Goal: Task Accomplishment & Management: Use online tool/utility

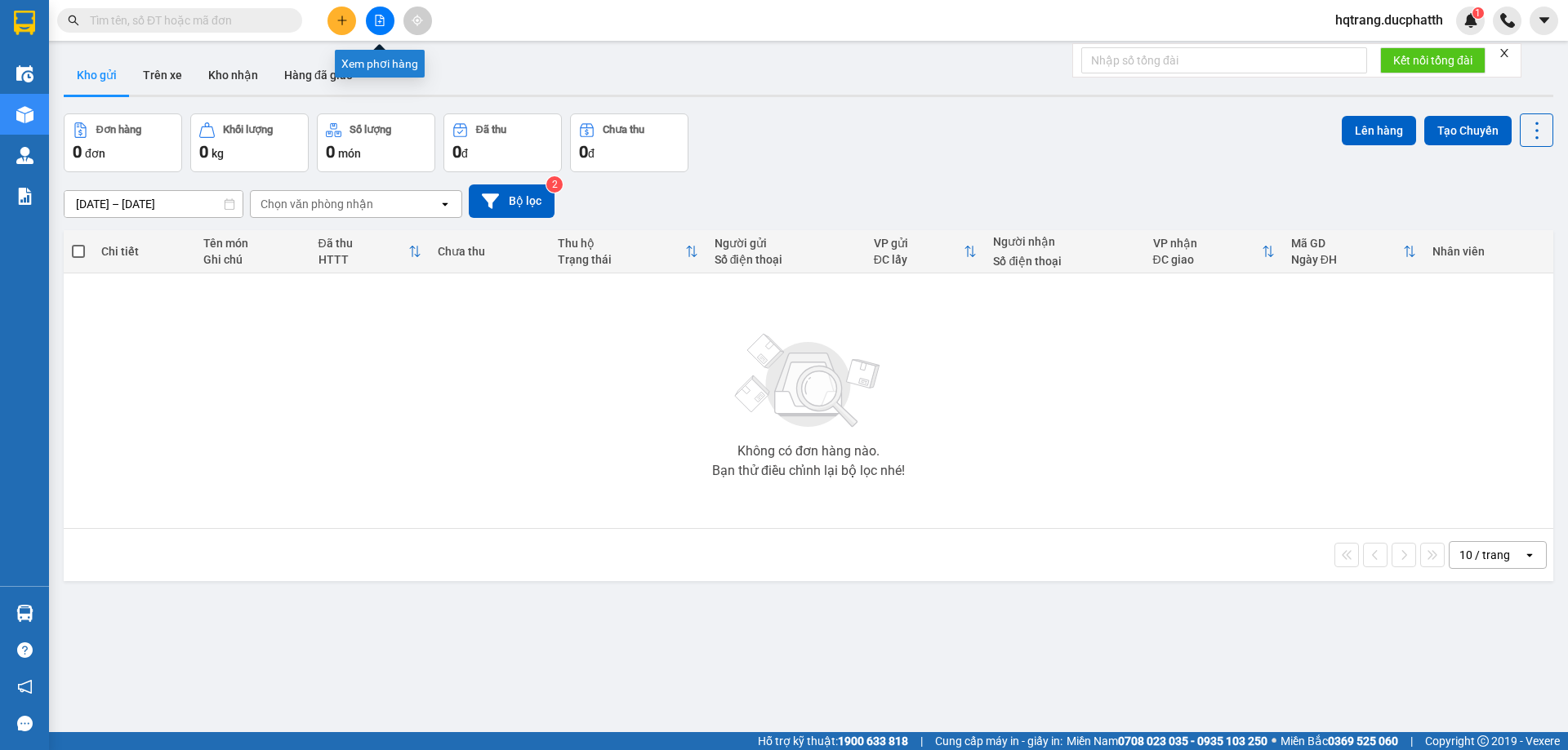
click at [381, 24] on icon "file-add" at bounding box center [379, 20] width 11 height 11
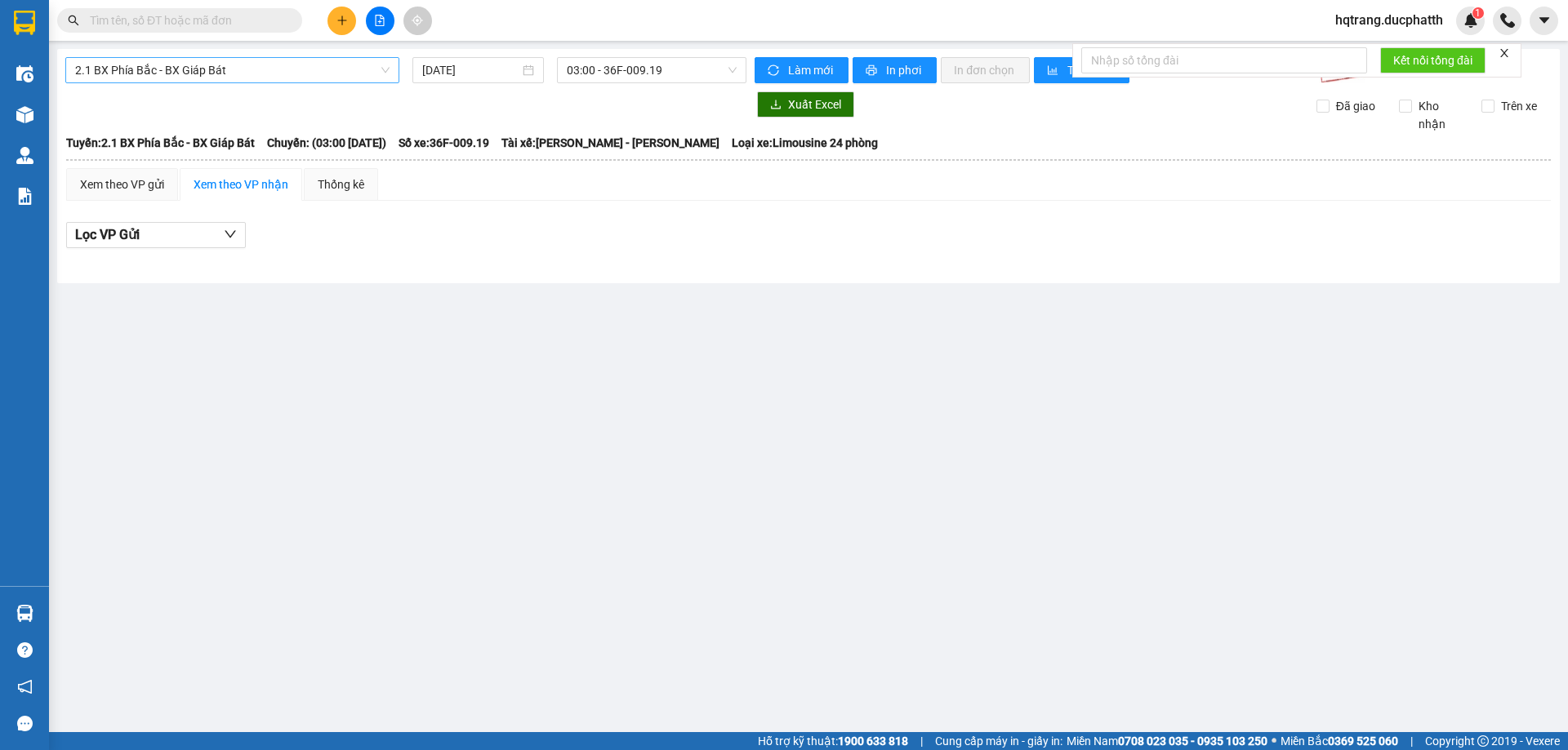
click at [190, 76] on span "2.1 BX Phía Bắc - BX Giáp Bát" at bounding box center [232, 70] width 314 height 24
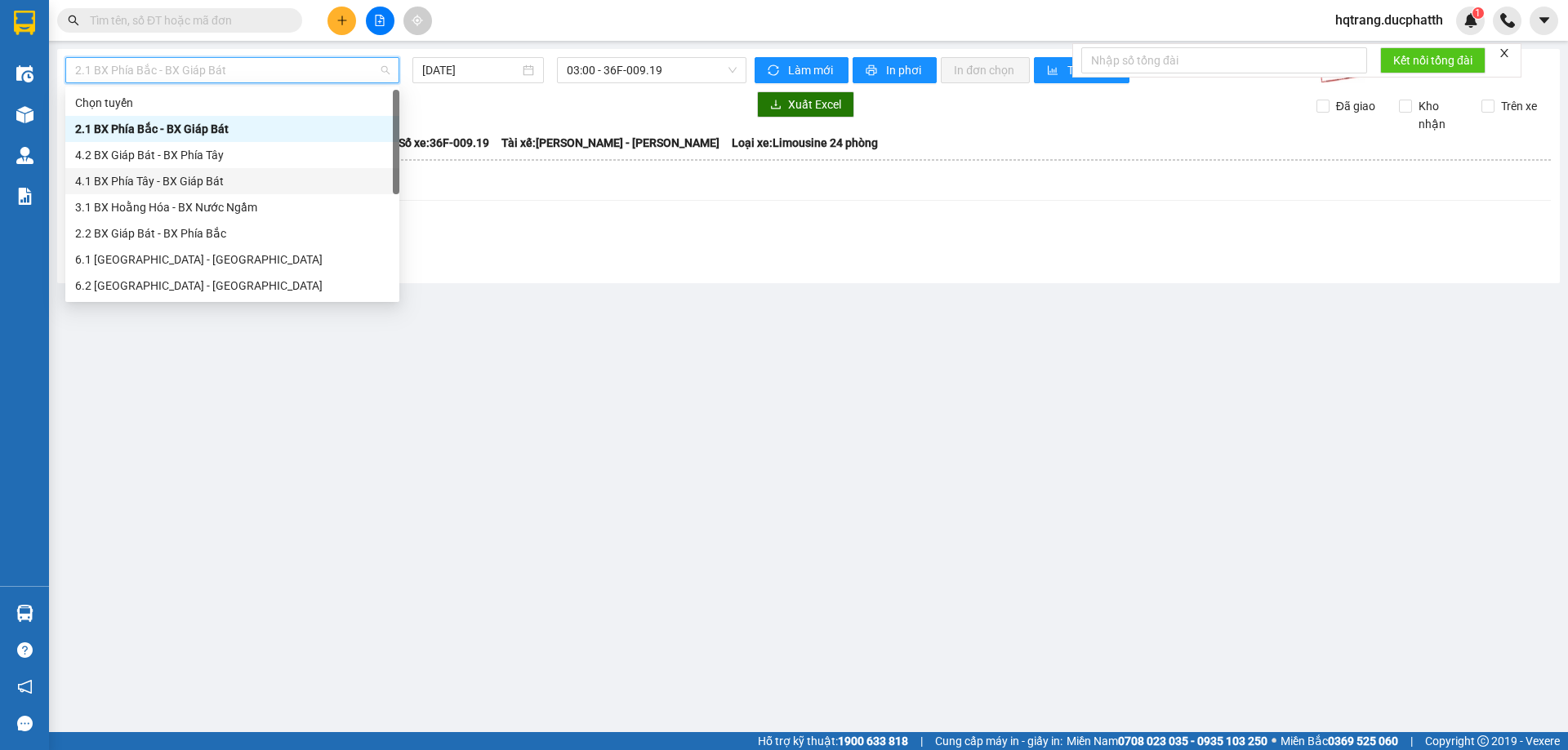
scroll to position [131, 0]
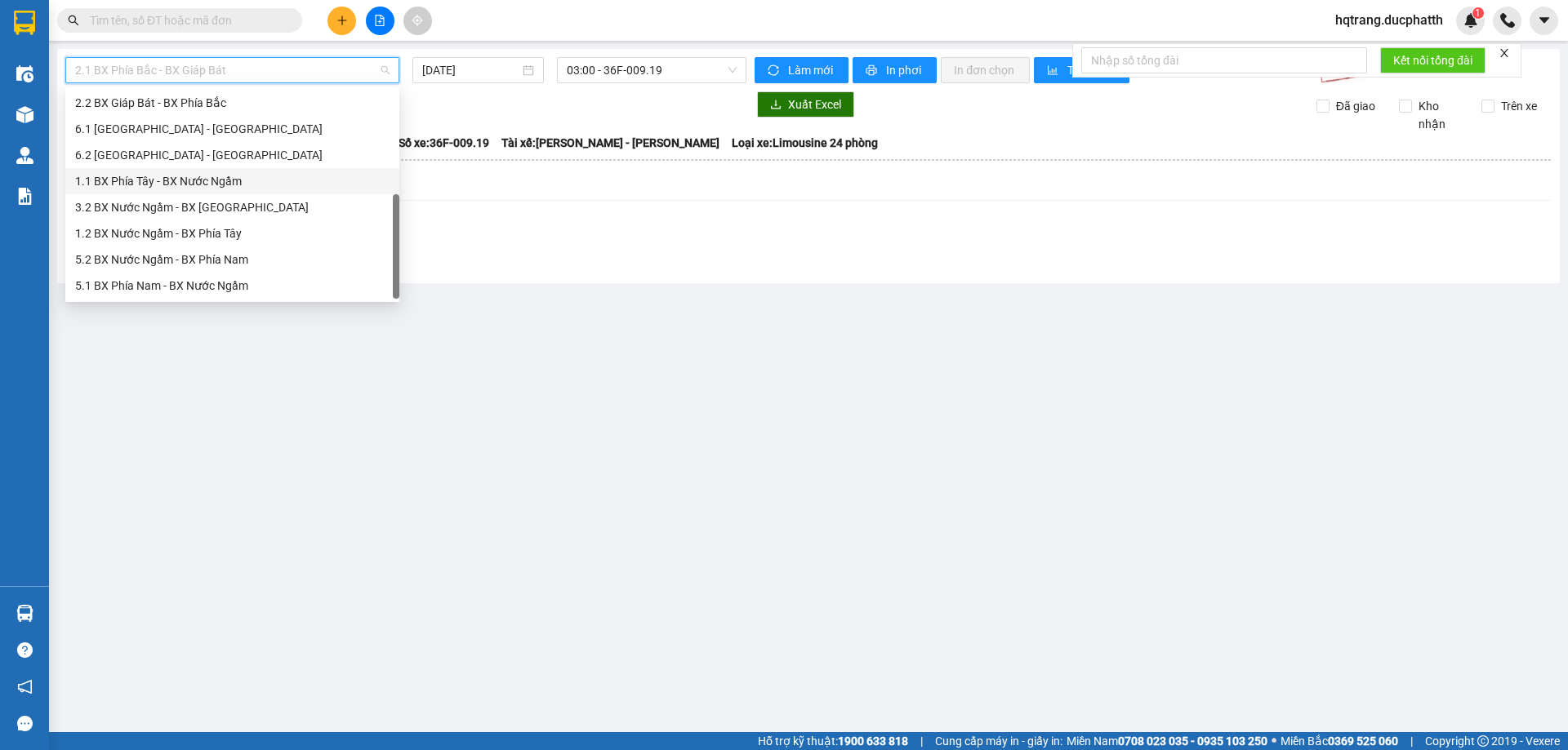
click at [211, 182] on div "1.1 BX Phía Tây - BX Nước Ngầm" at bounding box center [232, 181] width 314 height 18
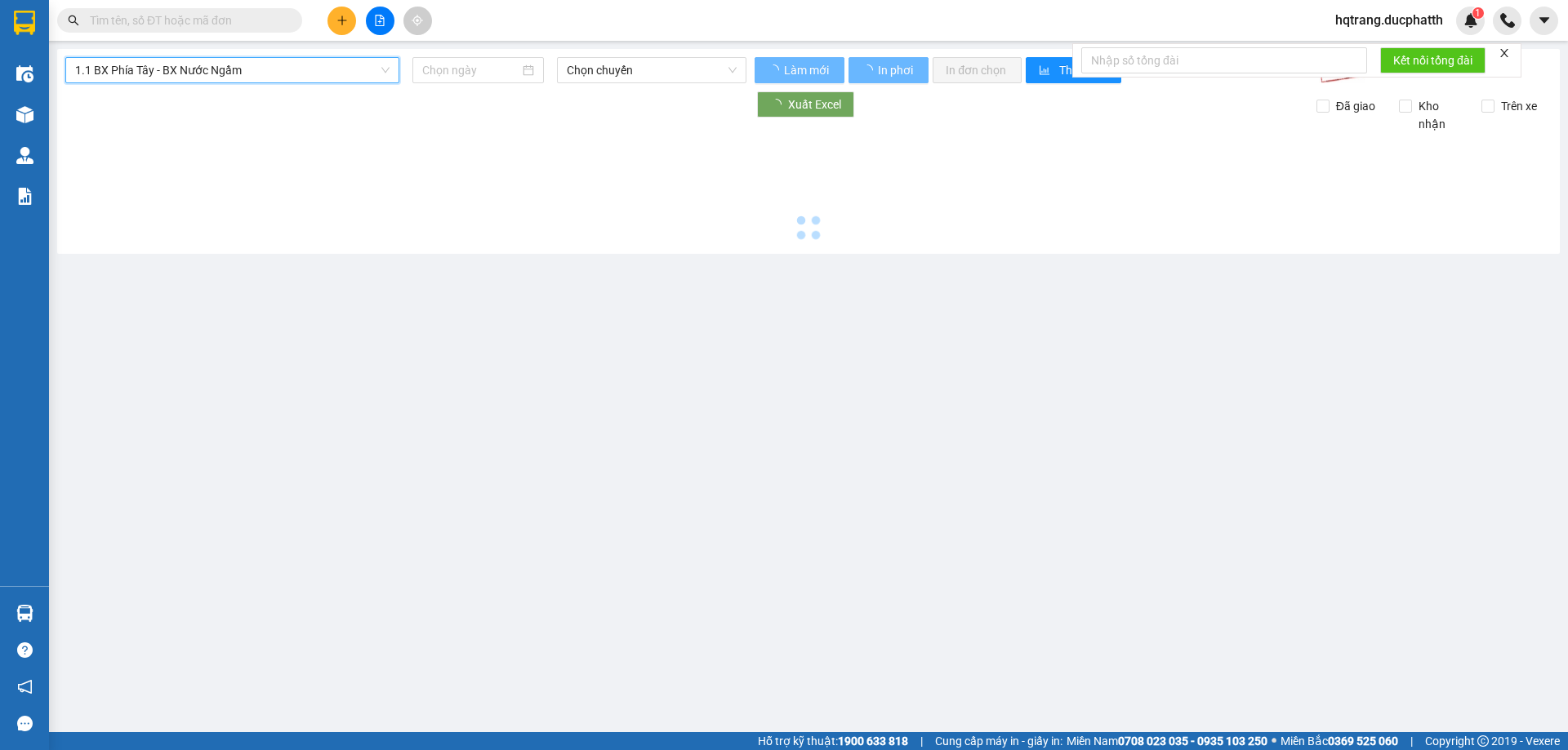
type input "[DATE]"
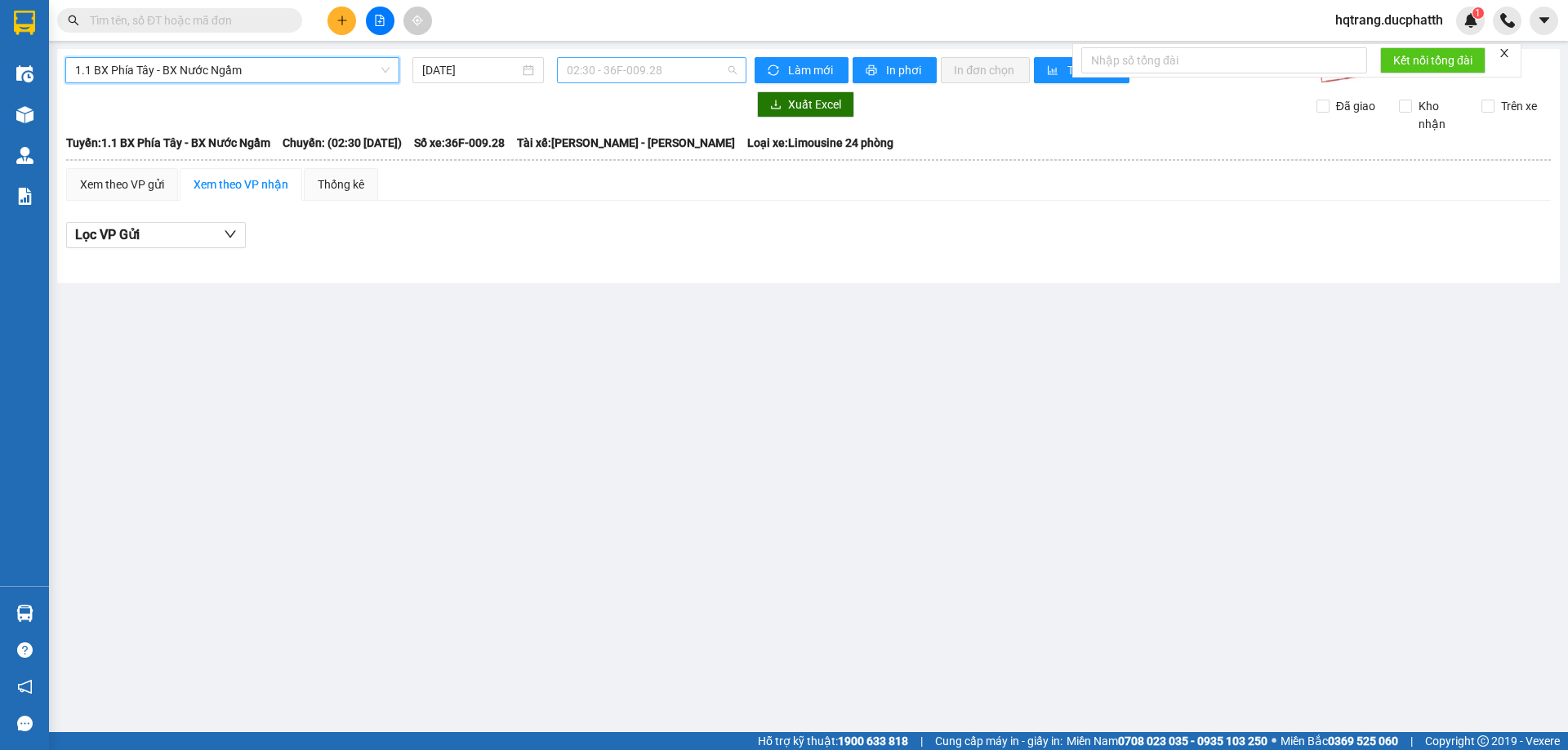
click at [659, 72] on span "02:30 - 36F-009.28" at bounding box center [652, 70] width 169 height 24
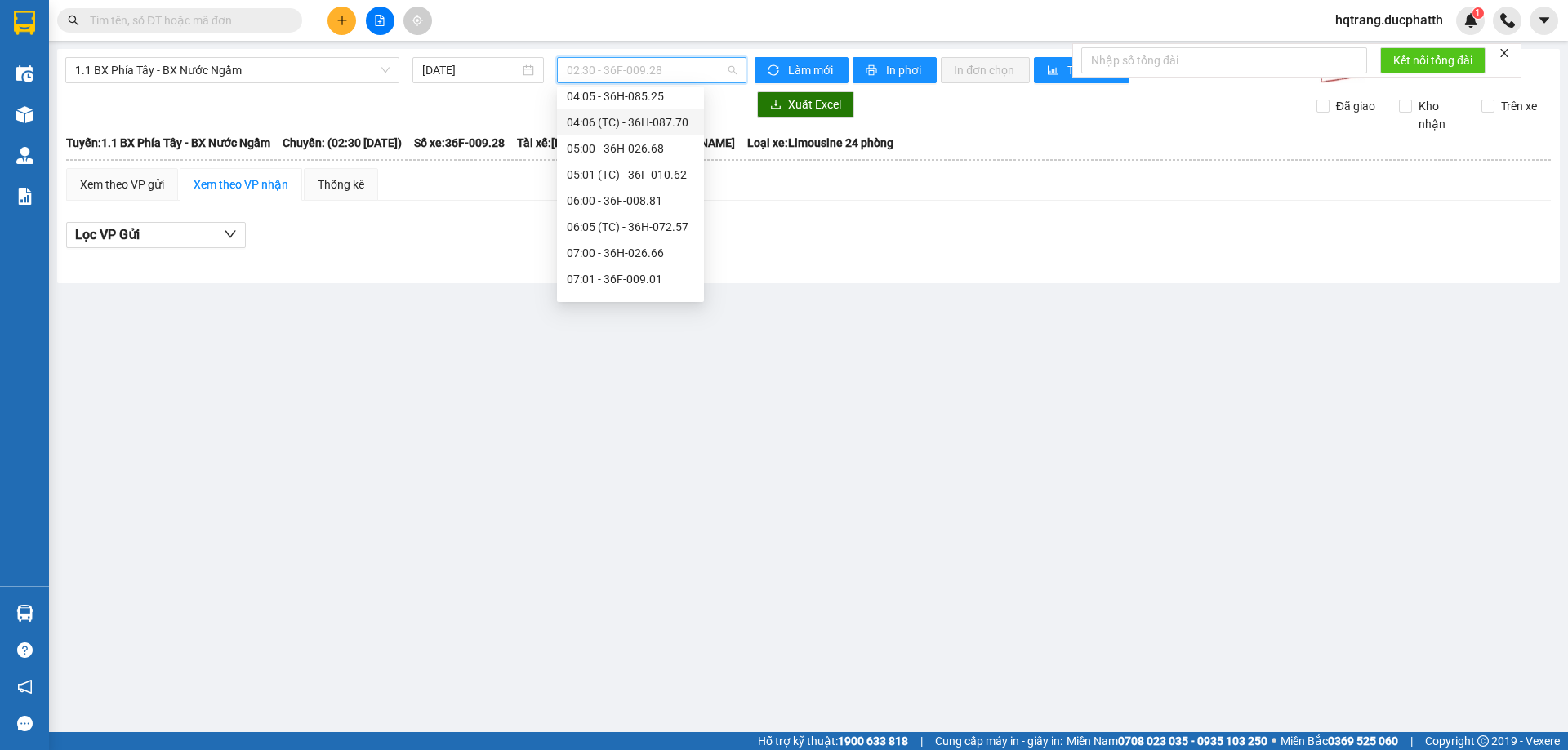
scroll to position [327, 0]
click at [623, 222] on div "11:00 - 36H-098.28" at bounding box center [631, 220] width 128 height 18
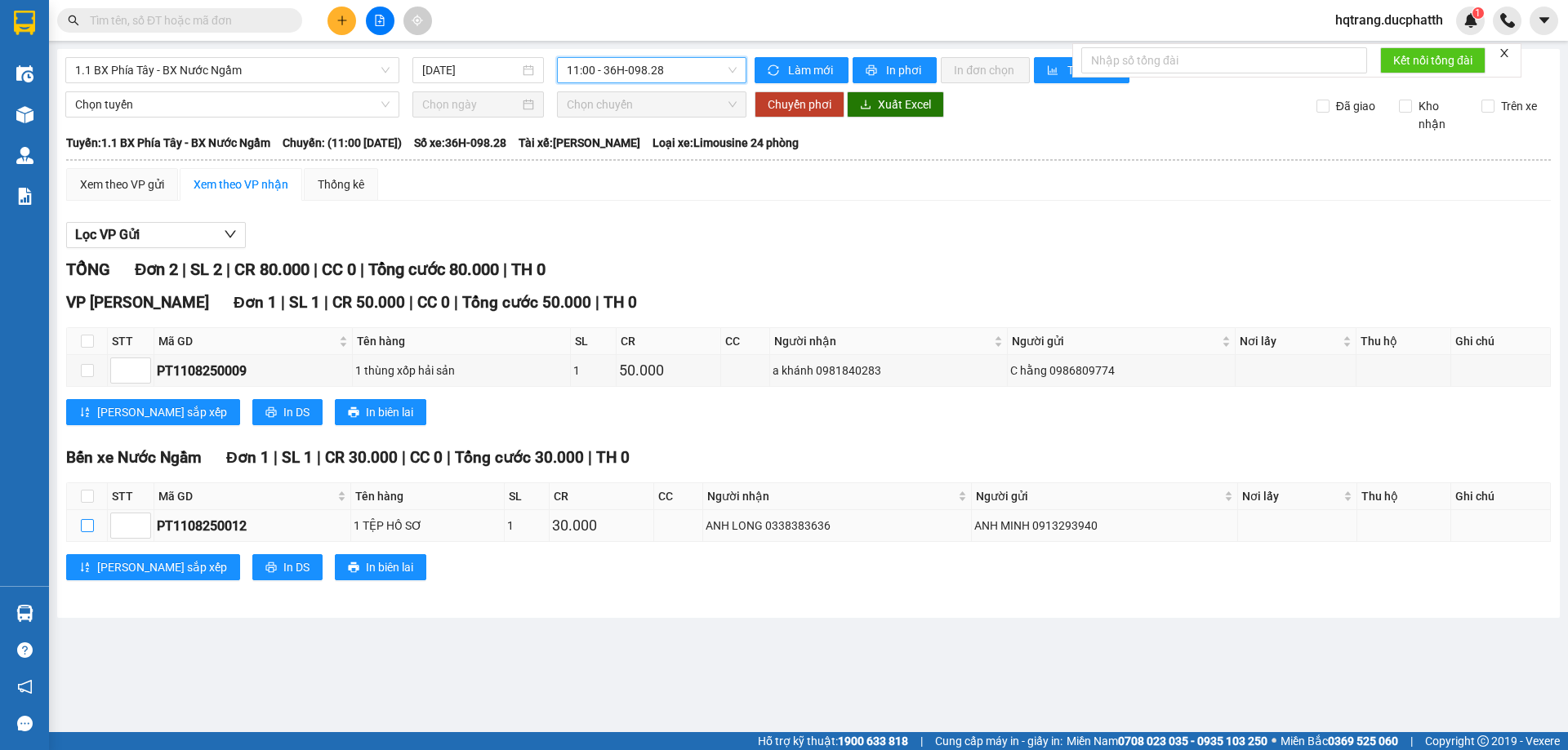
click at [92, 529] on input "checkbox" at bounding box center [87, 525] width 13 height 13
checkbox input "true"
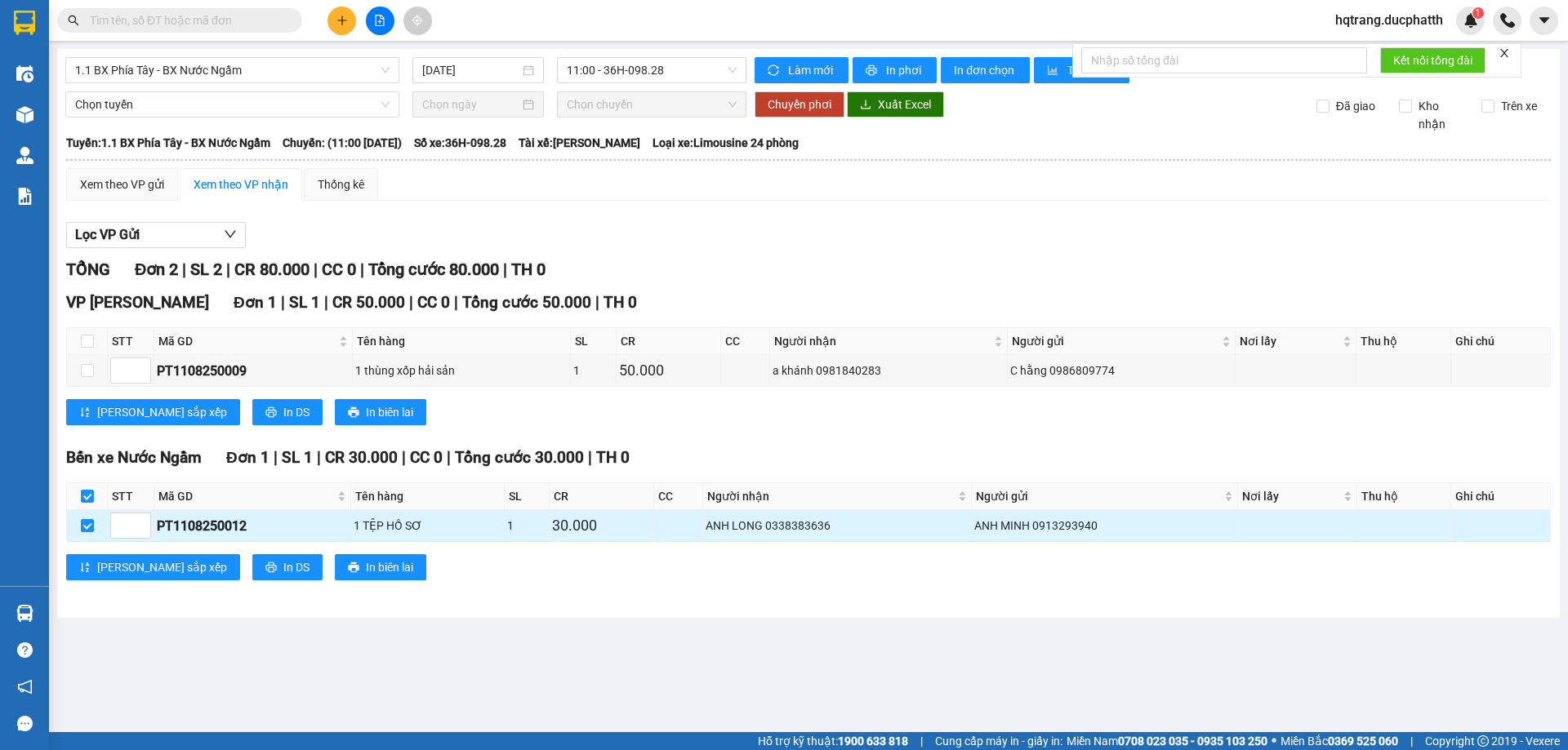
drag, startPoint x: 577, startPoint y: 519, endPoint x: 591, endPoint y: 519, distance: 14.0
click at [579, 519] on div "30.000" at bounding box center [601, 526] width 99 height 23
click at [1006, 513] on td "ANH MINH 0913293940" at bounding box center [1104, 526] width 266 height 31
click at [1003, 526] on div "ANH MINH 0913293940" at bounding box center [1104, 526] width 260 height 18
drag, startPoint x: 714, startPoint y: 507, endPoint x: 638, endPoint y: 531, distance: 79.7
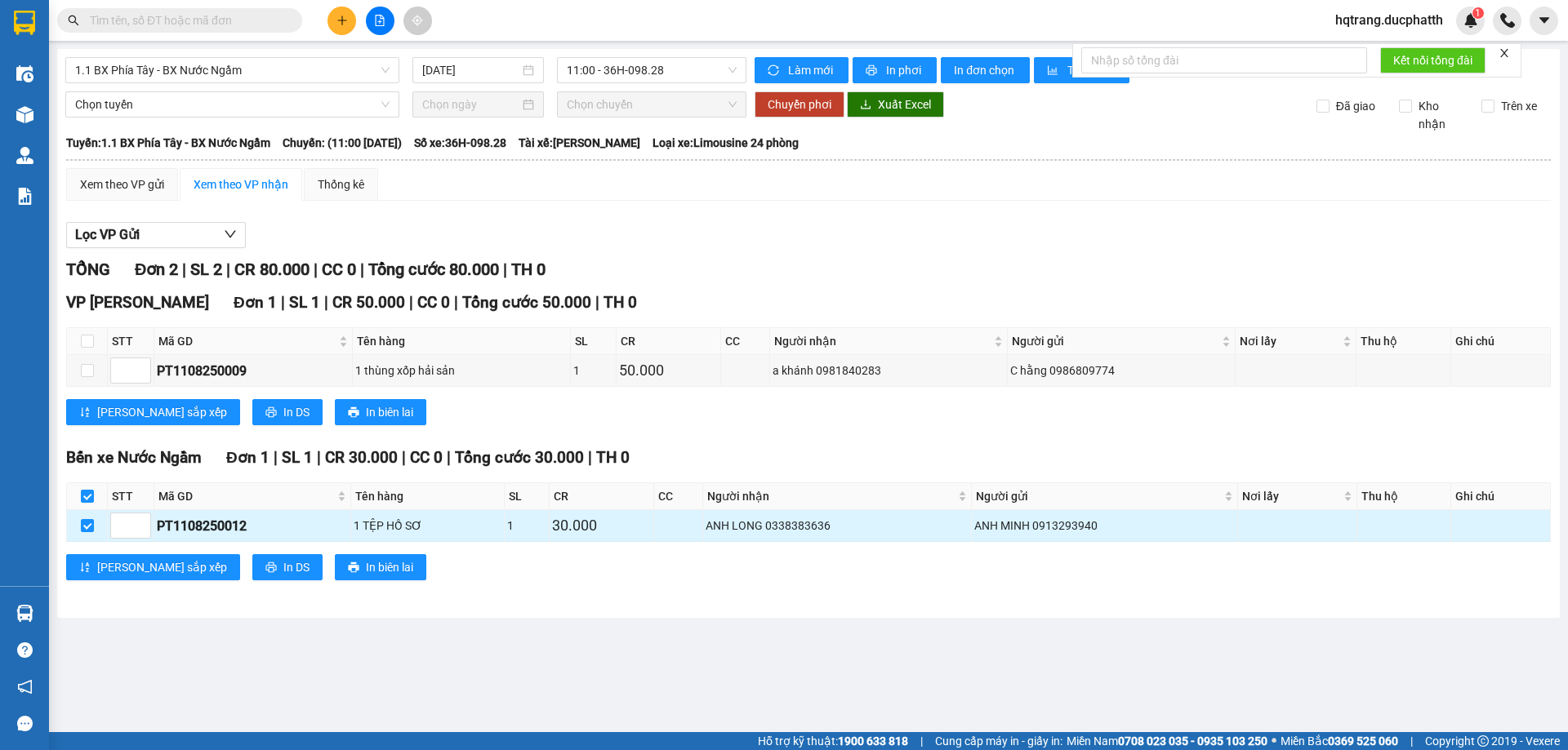
click at [711, 506] on div "Người nhận" at bounding box center [837, 496] width 260 height 18
click at [636, 528] on div "30.000" at bounding box center [601, 526] width 99 height 23
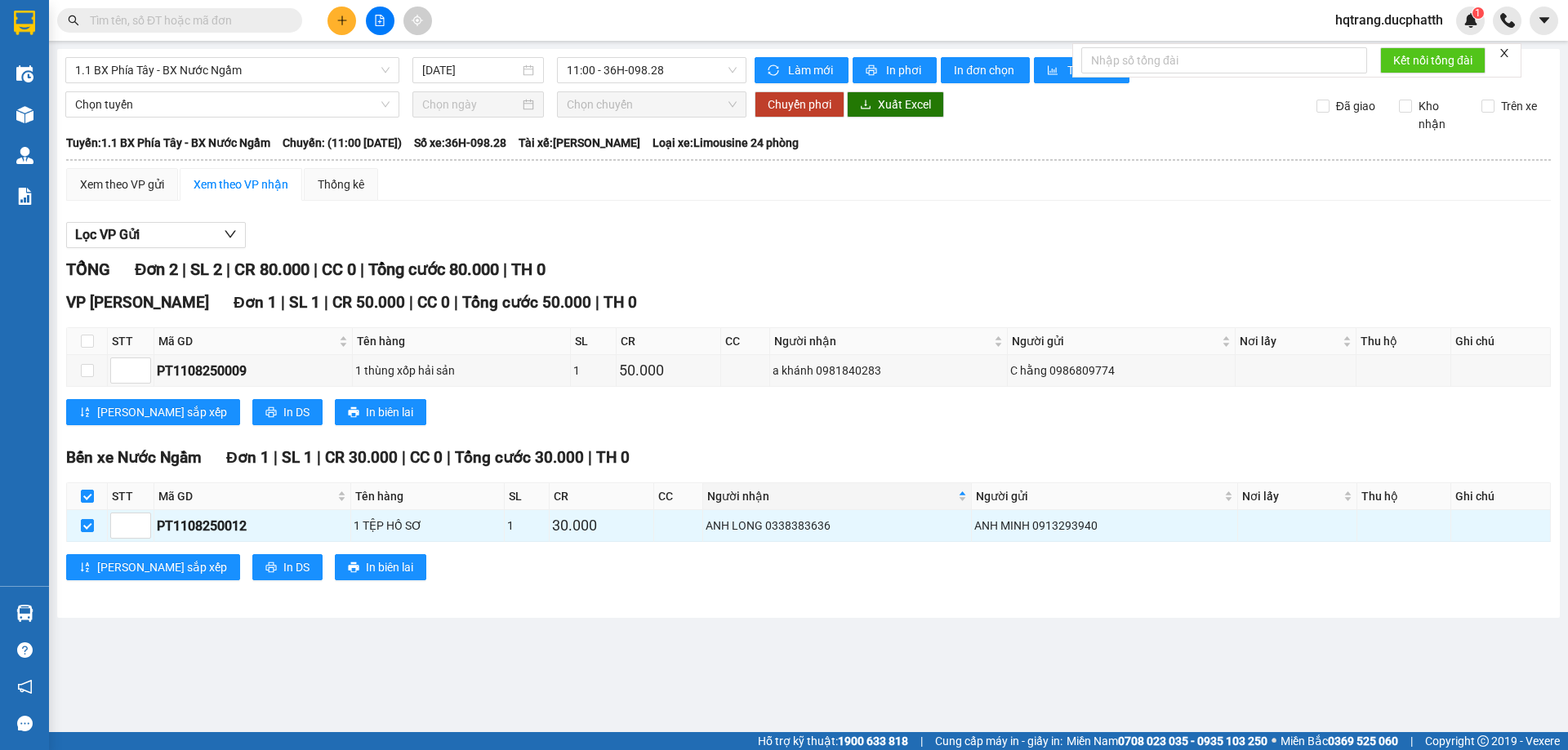
click at [483, 506] on th "Tên hàng" at bounding box center [427, 496] width 153 height 27
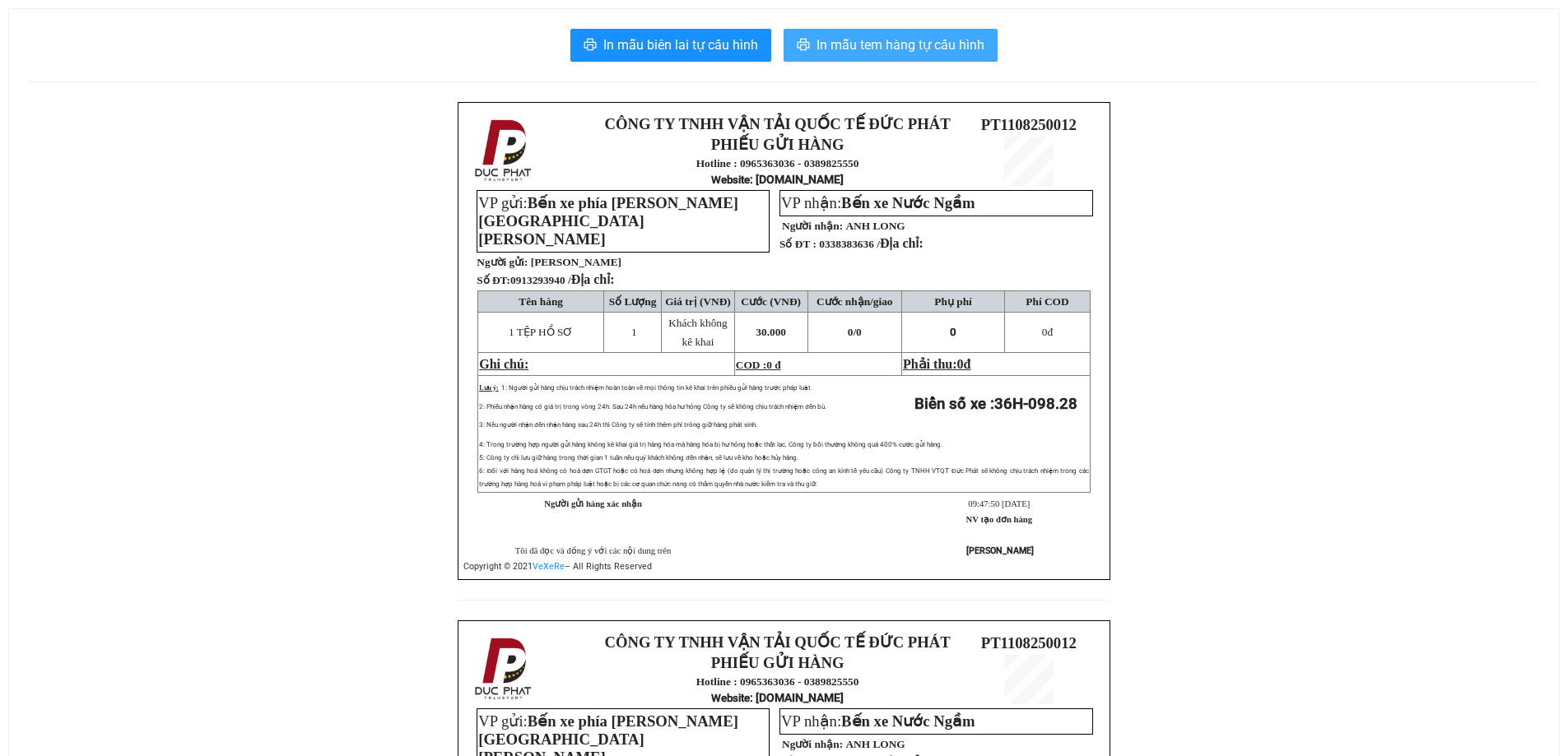
click at [937, 39] on span "In mẫu tem hàng tự cấu hình" at bounding box center [900, 44] width 168 height 20
